Goal: Use online tool/utility

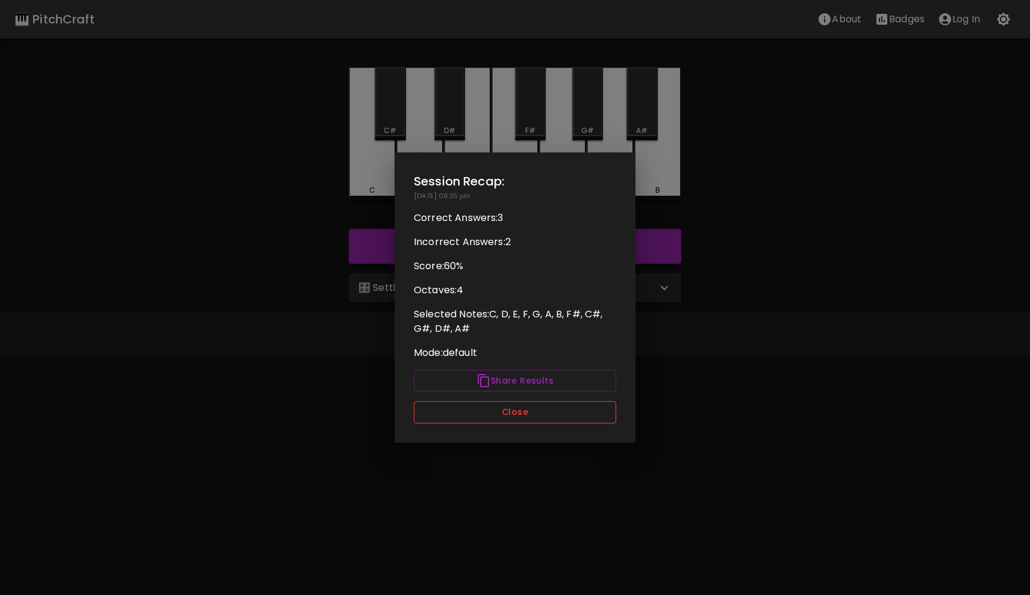
click at [540, 416] on button "Close" at bounding box center [515, 412] width 202 height 22
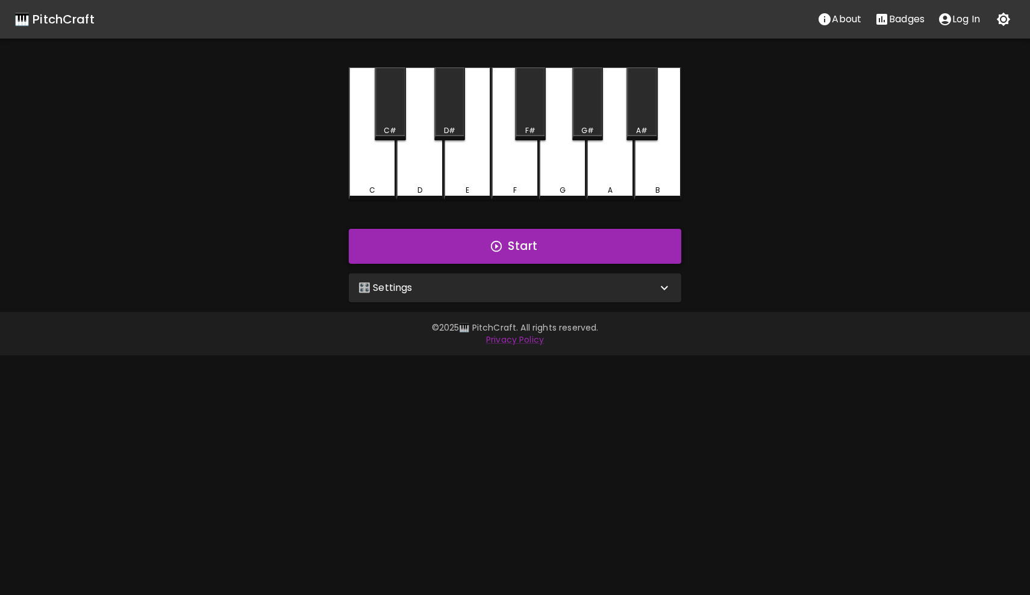
click at [525, 249] on button "Start" at bounding box center [515, 246] width 332 height 35
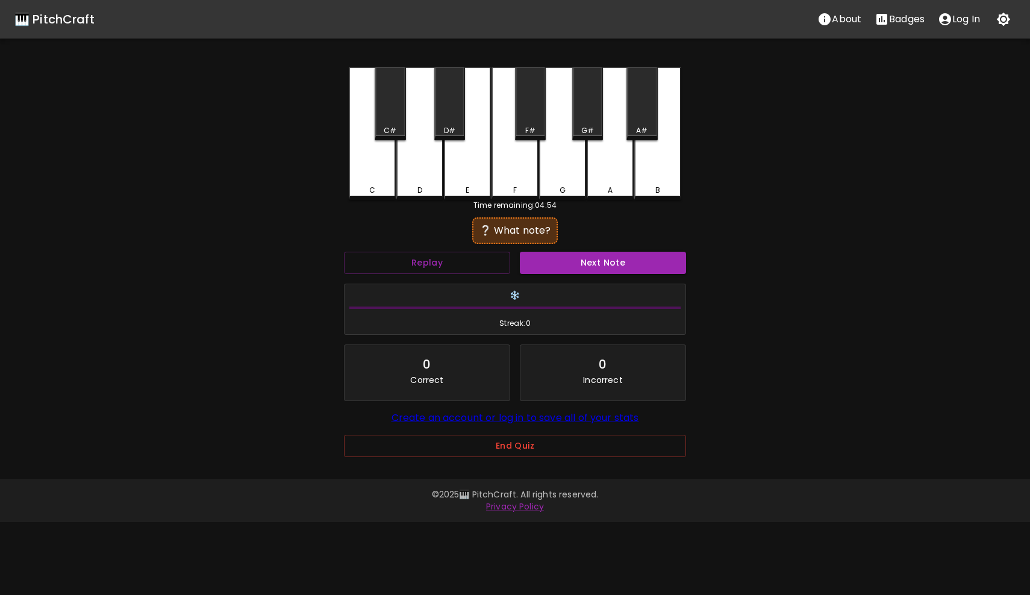
click at [524, 120] on div "F#" at bounding box center [530, 103] width 31 height 73
click at [509, 179] on div "F" at bounding box center [514, 133] width 47 height 132
click at [465, 261] on button "Replay" at bounding box center [427, 263] width 166 height 22
click at [448, 116] on div "D#" at bounding box center [449, 103] width 31 height 73
click at [390, 117] on div "C#" at bounding box center [390, 103] width 31 height 73
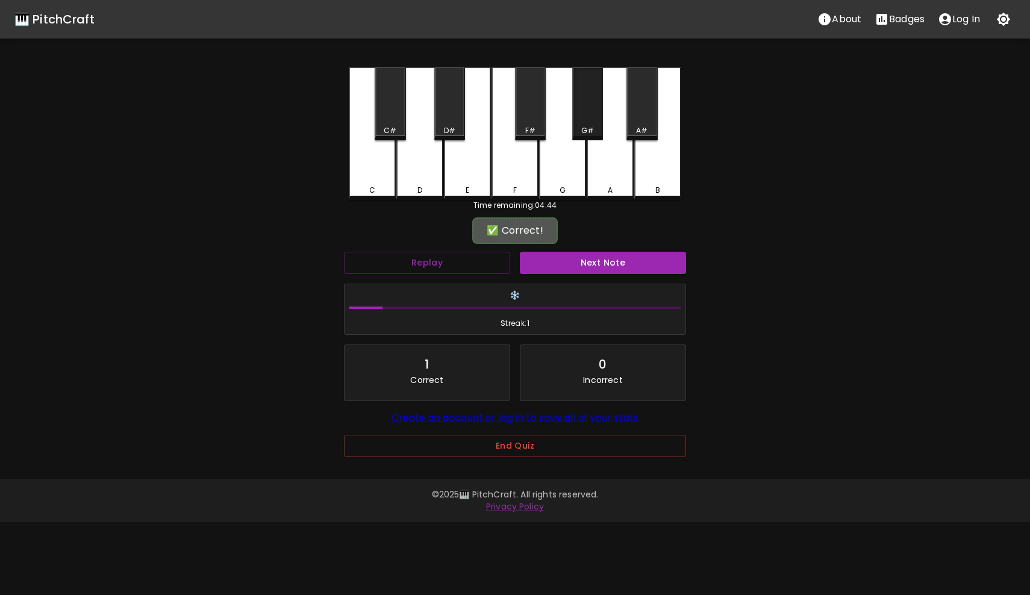
click at [572, 120] on div "G#" at bounding box center [587, 103] width 31 height 73
click at [596, 113] on div "G#" at bounding box center [587, 103] width 31 height 73
